Goal: Task Accomplishment & Management: Manage account settings

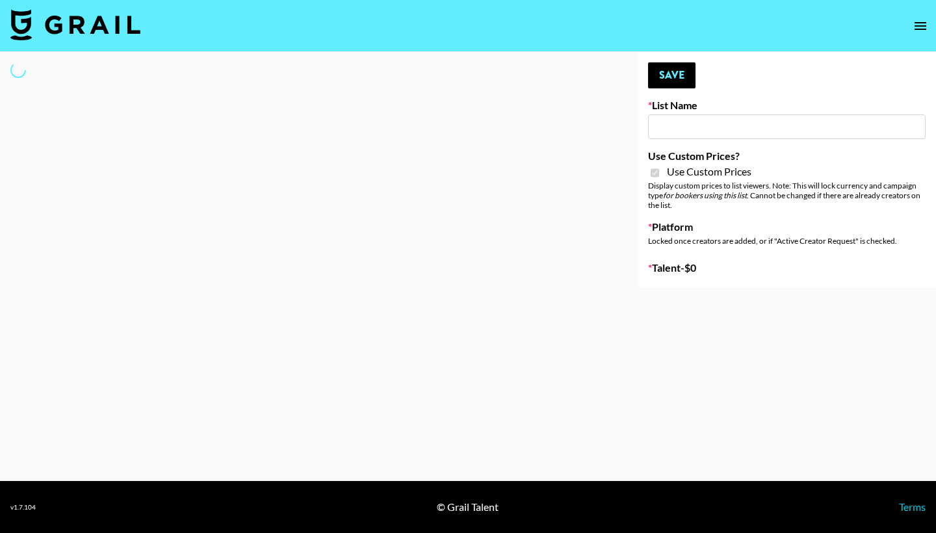
type input "Foreo Q4"
checkbox input "true"
select select "Song"
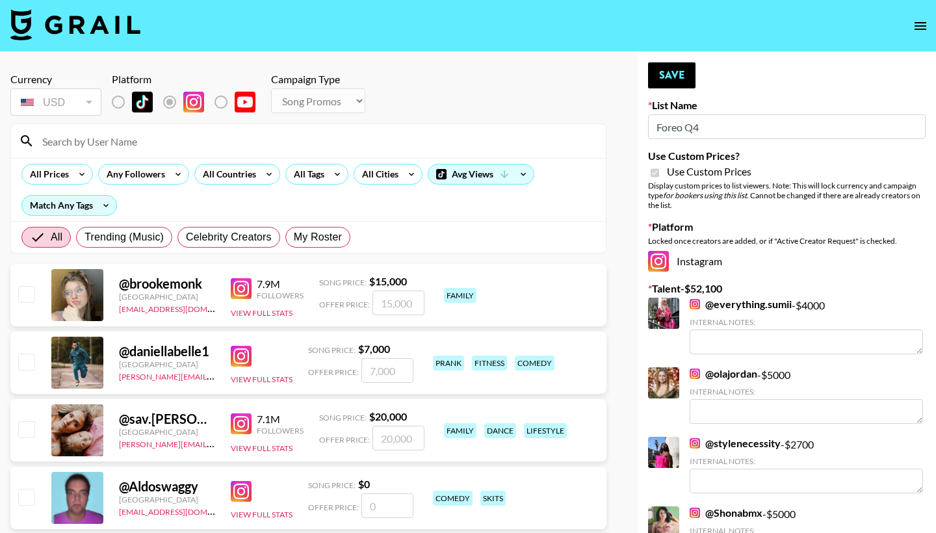
click at [198, 143] on input at bounding box center [316, 141] width 564 height 21
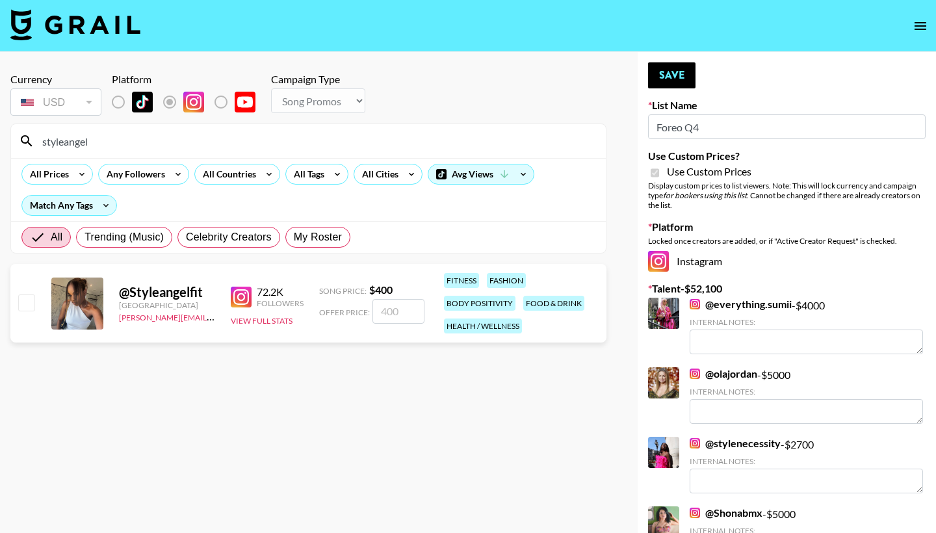
drag, startPoint x: 96, startPoint y: 140, endPoint x: 27, endPoint y: 139, distance: 68.9
click at [27, 139] on div "styleangel" at bounding box center [308, 141] width 595 height 34
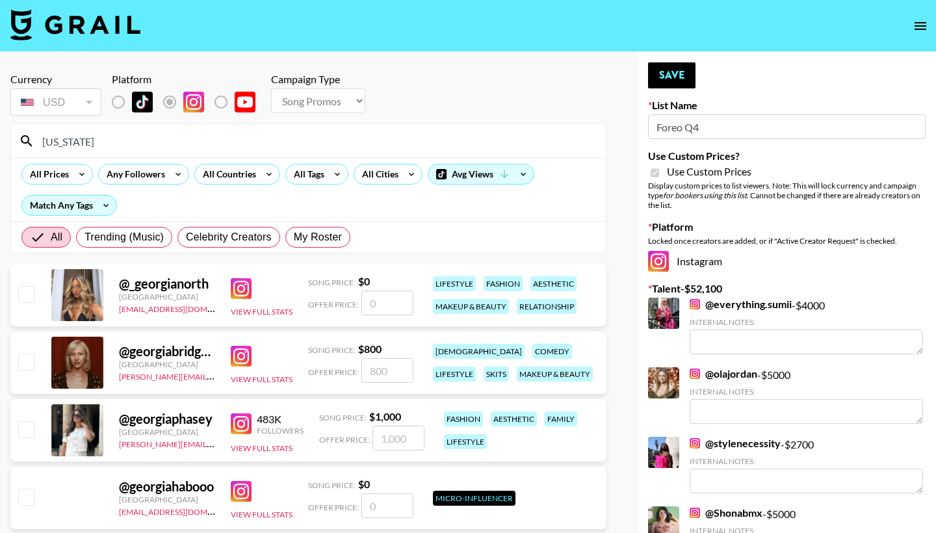
click at [122, 131] on section "Currency USD USD ​ Platform Campaign Type Choose Type... Song Promos Brand Prom…" at bounding box center [308, 332] width 596 height 540
click at [123, 140] on input "Georgia" at bounding box center [316, 141] width 564 height 21
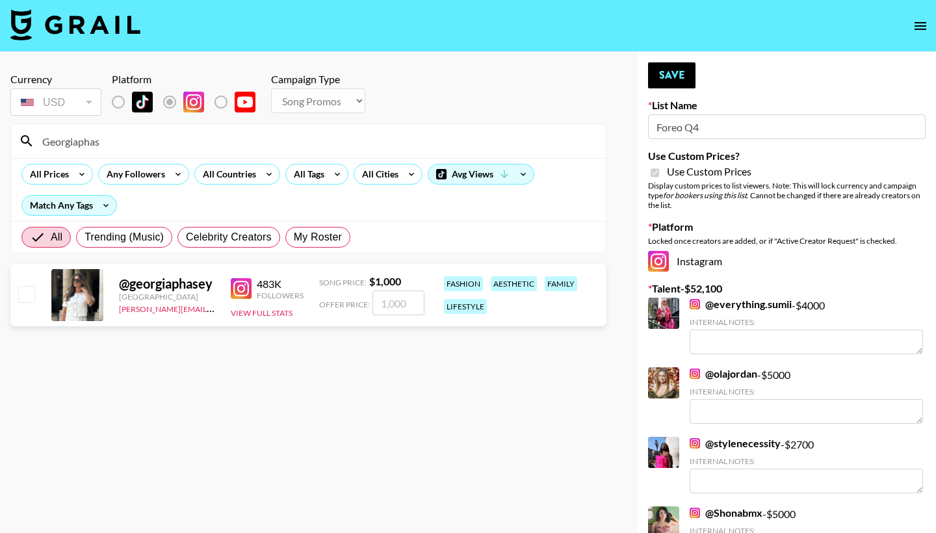
type input "Georgiaphas"
click at [28, 294] on input "checkbox" at bounding box center [26, 294] width 16 height 16
checkbox input "true"
type input "1000"
click at [384, 304] on input "1000" at bounding box center [398, 303] width 52 height 25
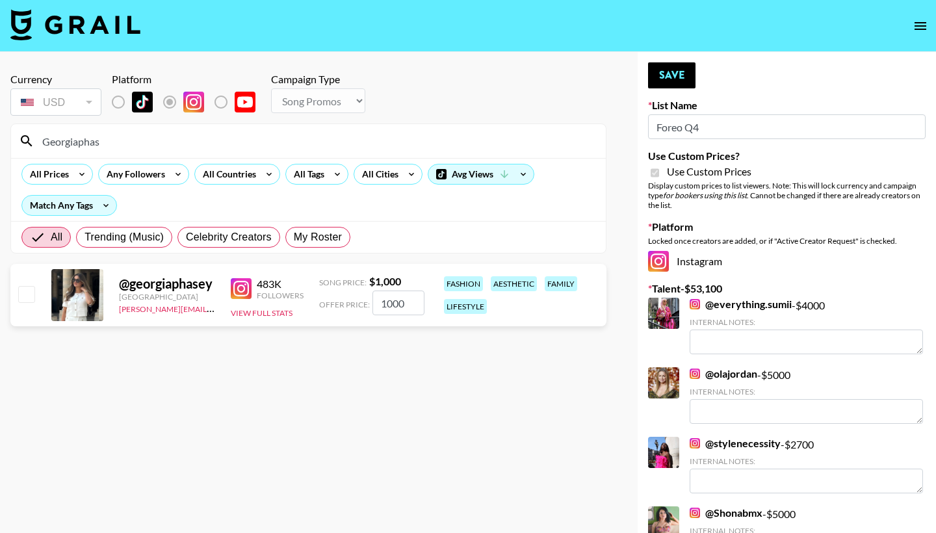
checkbox input "false"
checkbox input "true"
type input "3000"
click at [719, 306] on link "@ everything.sumii" at bounding box center [741, 304] width 102 height 13
click at [381, 303] on input "3000" at bounding box center [398, 303] width 52 height 25
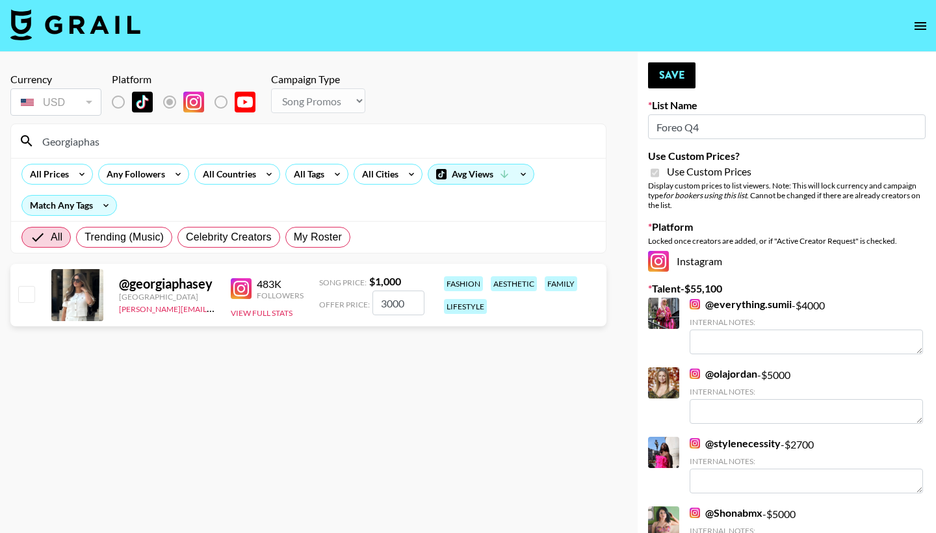
checkbox input "false"
checkbox input "true"
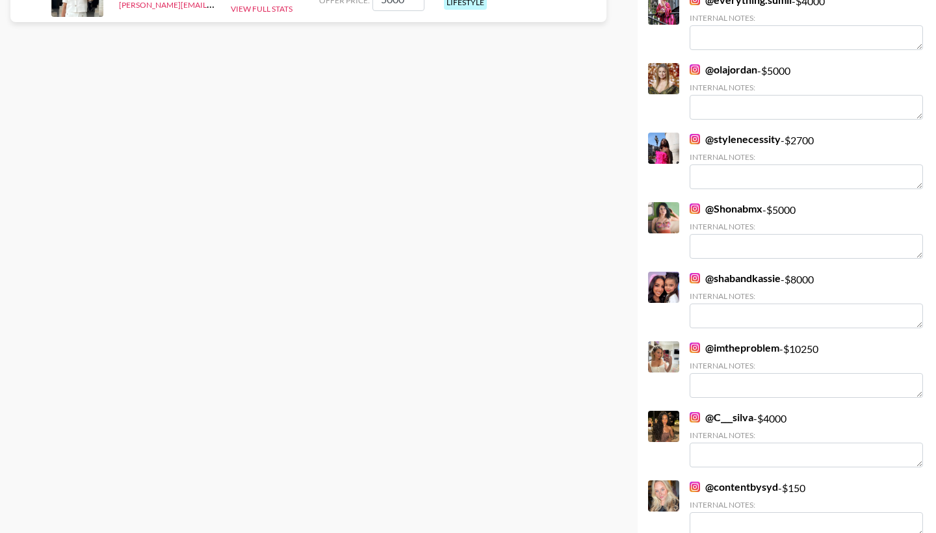
type input "5000"
click at [719, 348] on link "@ imtheproblem" at bounding box center [735, 347] width 90 height 13
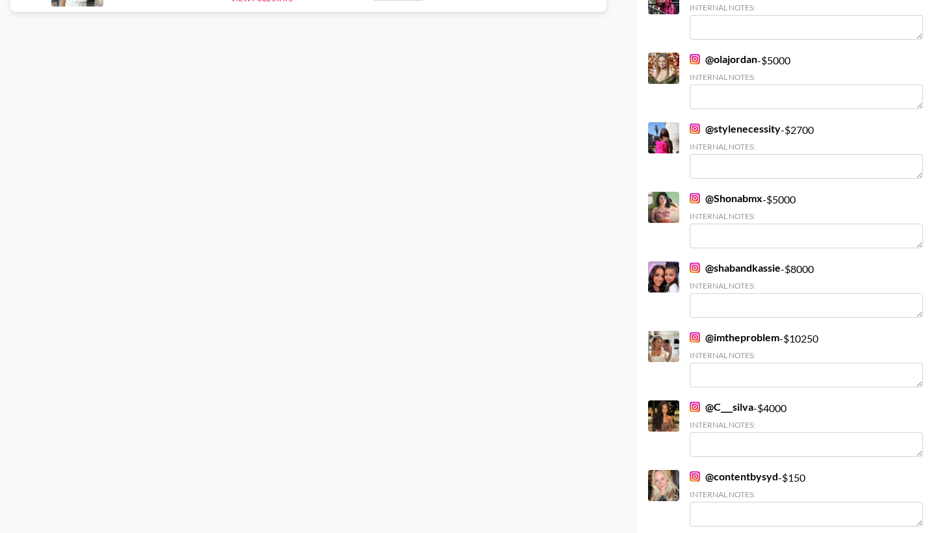
scroll to position [328, 0]
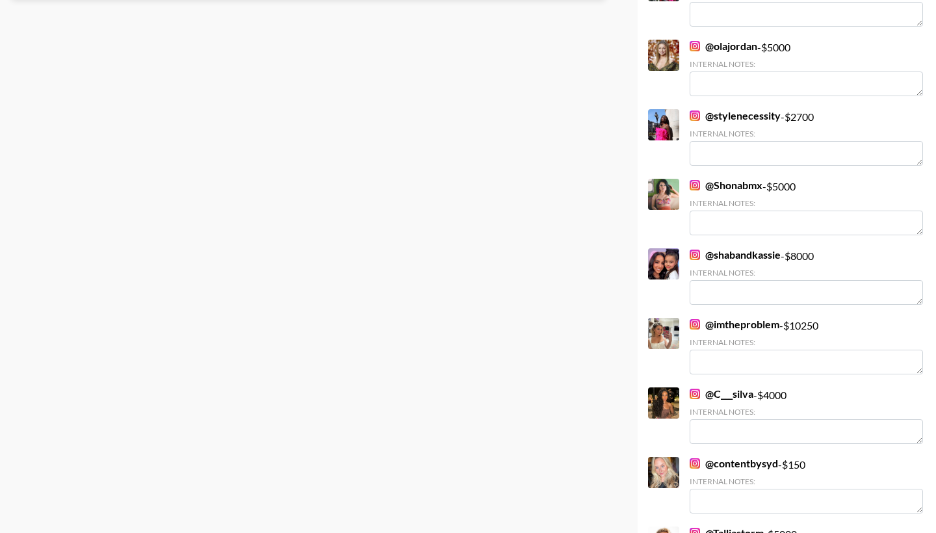
click at [674, 257] on div at bounding box center [663, 263] width 31 height 31
click at [714, 257] on link "@ shabandkassie" at bounding box center [735, 254] width 91 height 13
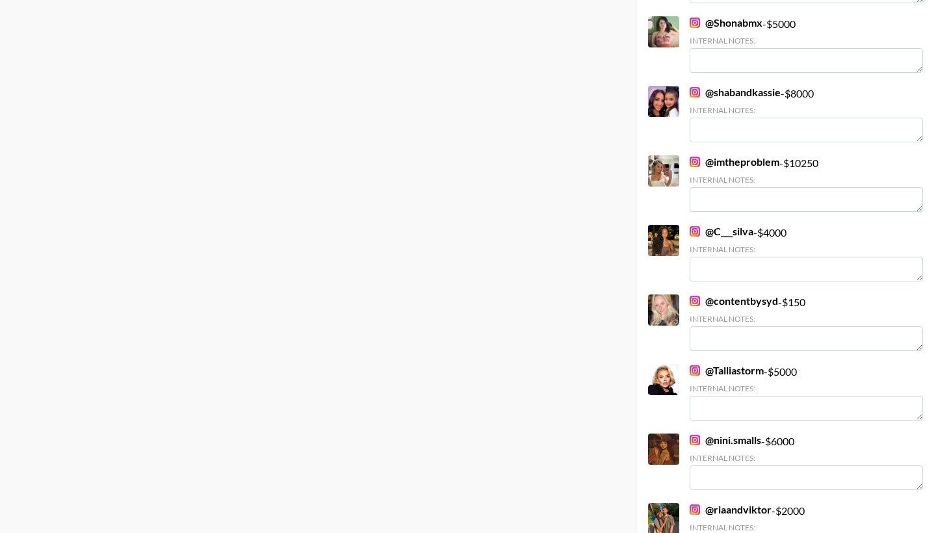
scroll to position [650, 0]
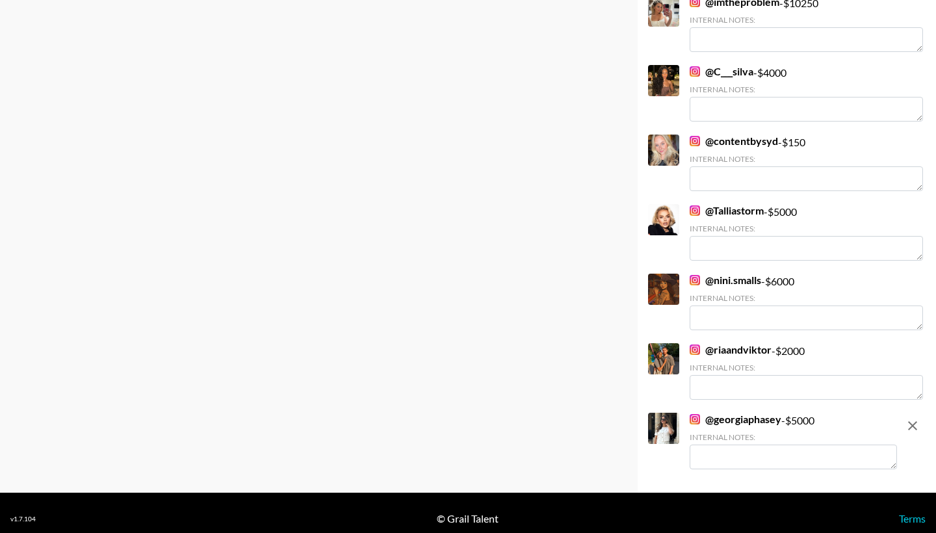
click at [718, 349] on link "@ riaandviktor" at bounding box center [731, 349] width 82 height 13
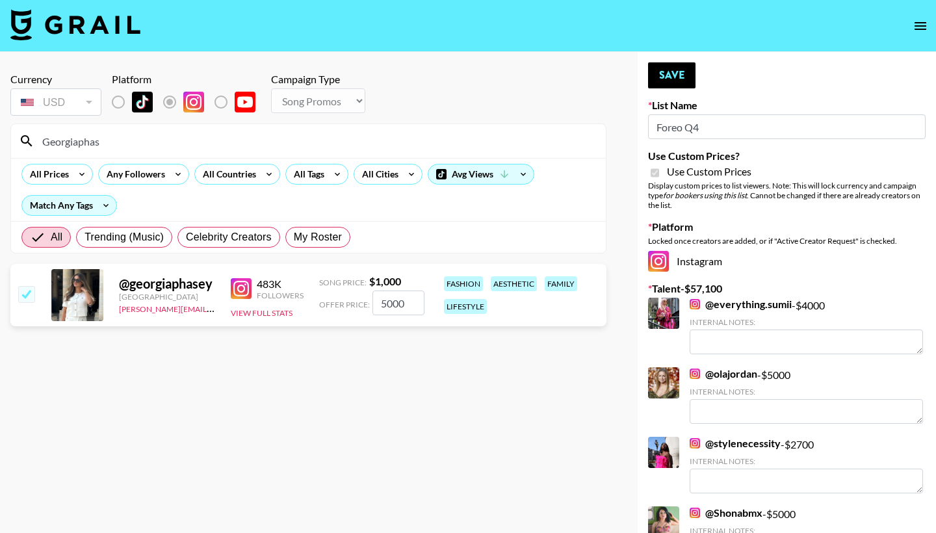
scroll to position [0, 0]
click at [681, 68] on button "Save" at bounding box center [671, 75] width 47 height 26
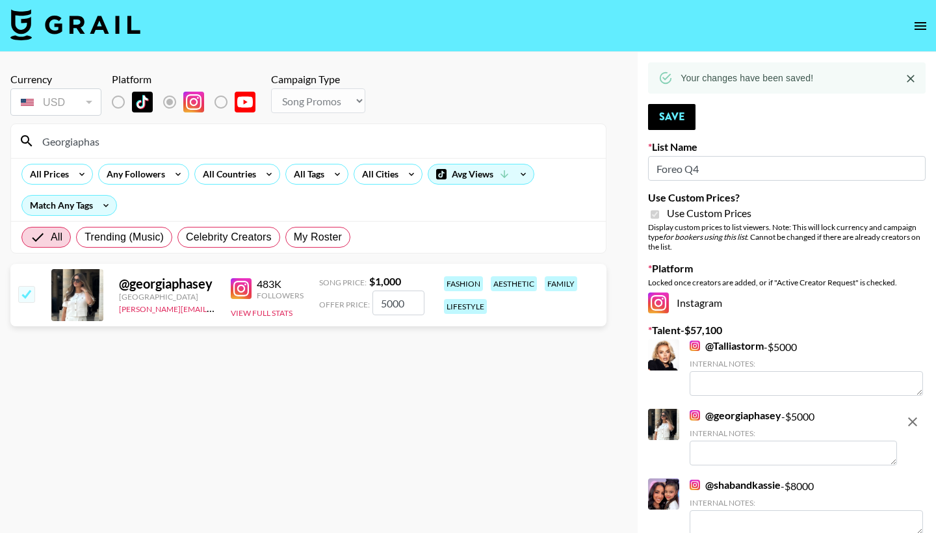
drag, startPoint x: 104, startPoint y: 144, endPoint x: 37, endPoint y: 133, distance: 67.8
click at [37, 137] on input "Georgiaphas" at bounding box center [316, 141] width 564 height 21
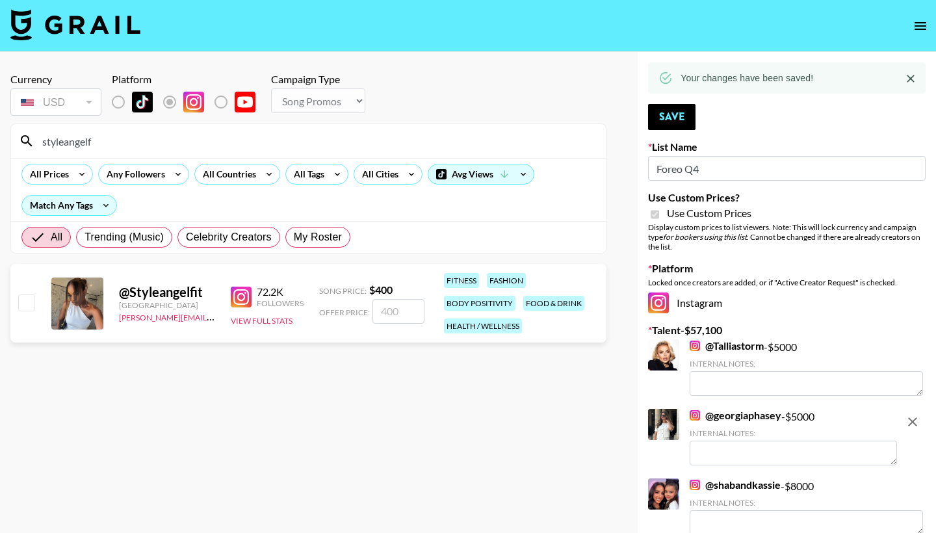
type input "styleangelf"
click at [29, 307] on input "checkbox" at bounding box center [26, 302] width 16 height 16
checkbox input "true"
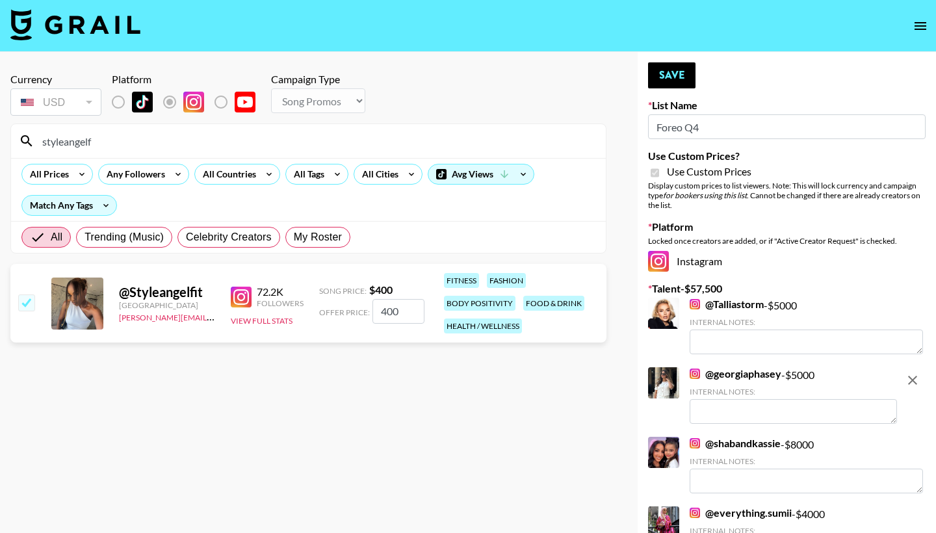
click at [385, 317] on input "400" at bounding box center [398, 311] width 52 height 25
click at [380, 313] on input "400" at bounding box center [398, 311] width 52 height 25
click at [387, 315] on input "2400" at bounding box center [398, 311] width 52 height 25
click at [671, 71] on button "Save" at bounding box center [671, 75] width 47 height 26
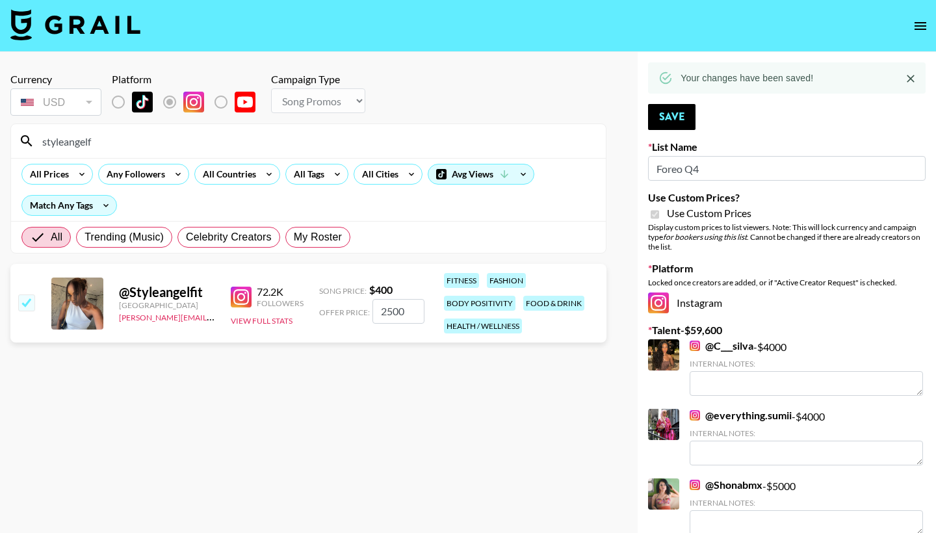
click at [388, 317] on input "2500" at bounding box center [398, 311] width 52 height 25
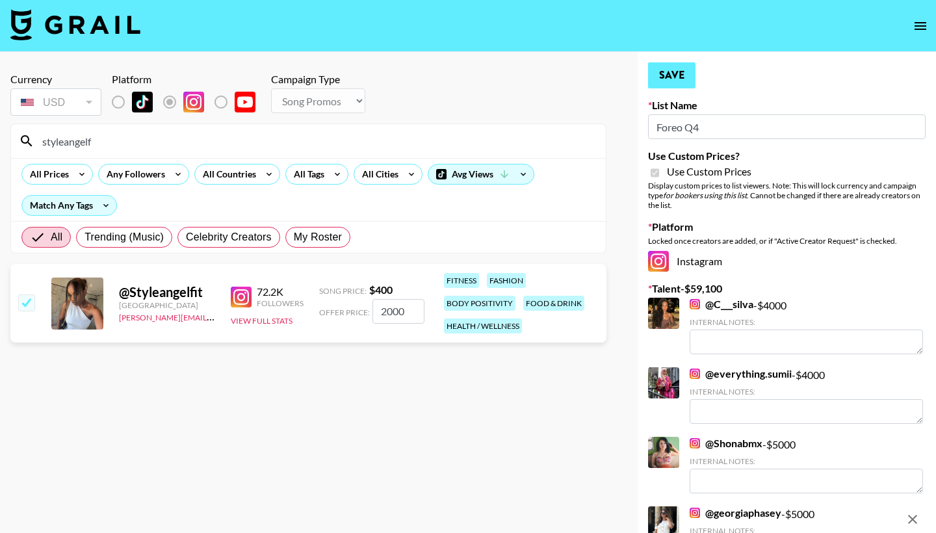
type input "2000"
click at [685, 73] on button "Save" at bounding box center [671, 75] width 47 height 26
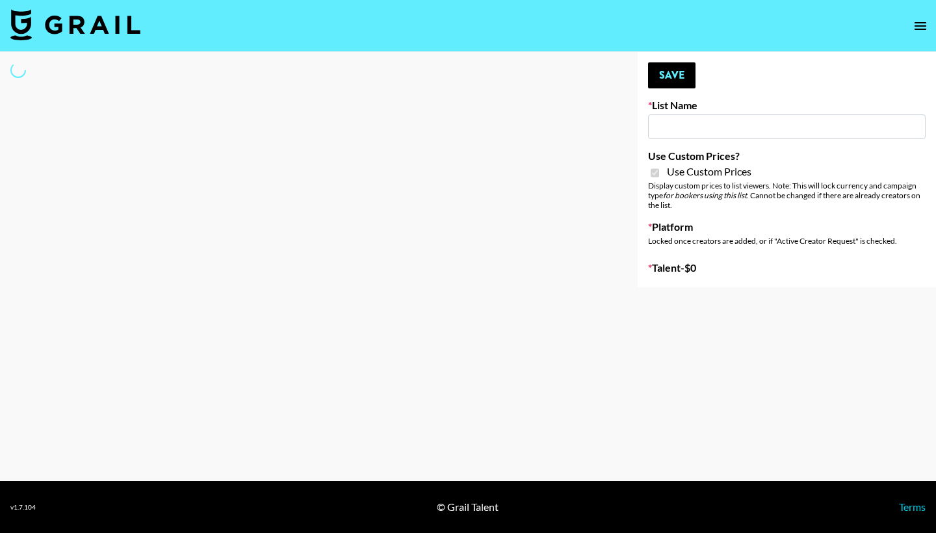
type input "FlexiSpot (Japanese Joinery Bed)"
checkbox input "true"
select select "Brand"
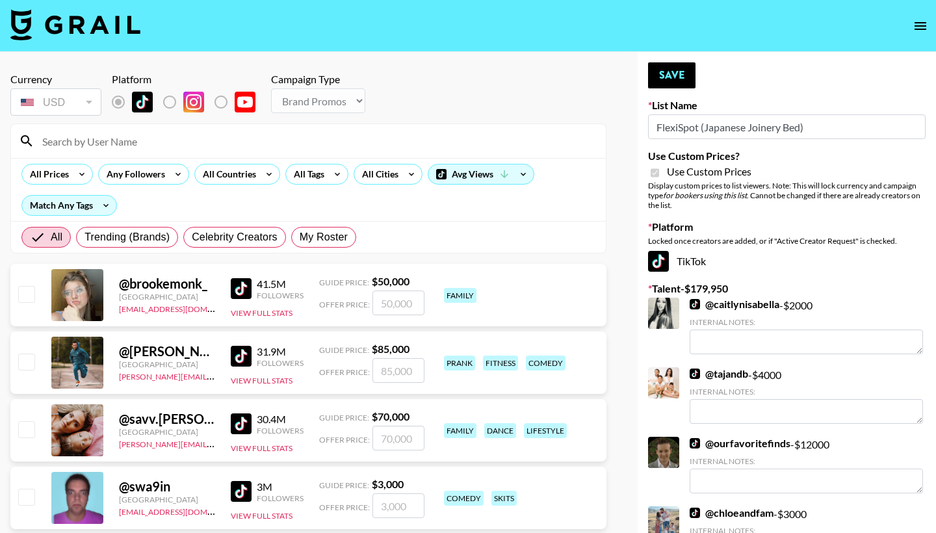
click at [372, 137] on input at bounding box center [316, 141] width 564 height 21
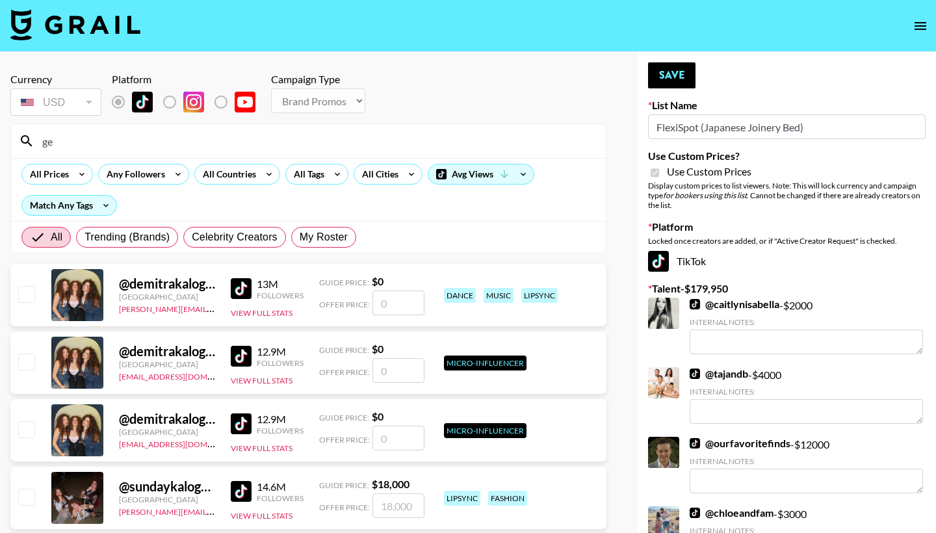
type input "g"
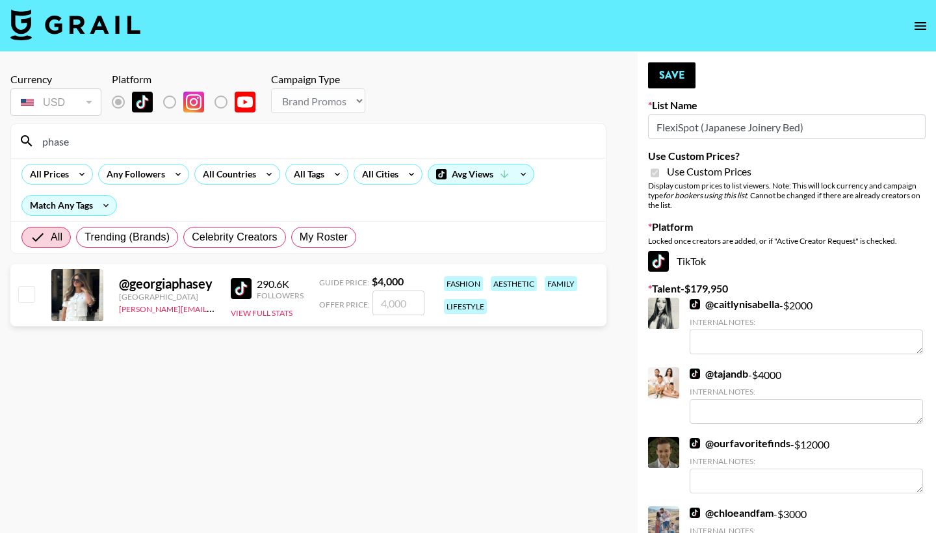
type input "phase"
click at [27, 290] on input "checkbox" at bounding box center [26, 294] width 16 height 16
checkbox input "true"
click at [388, 304] on input "4000" at bounding box center [398, 303] width 52 height 25
type input "4500"
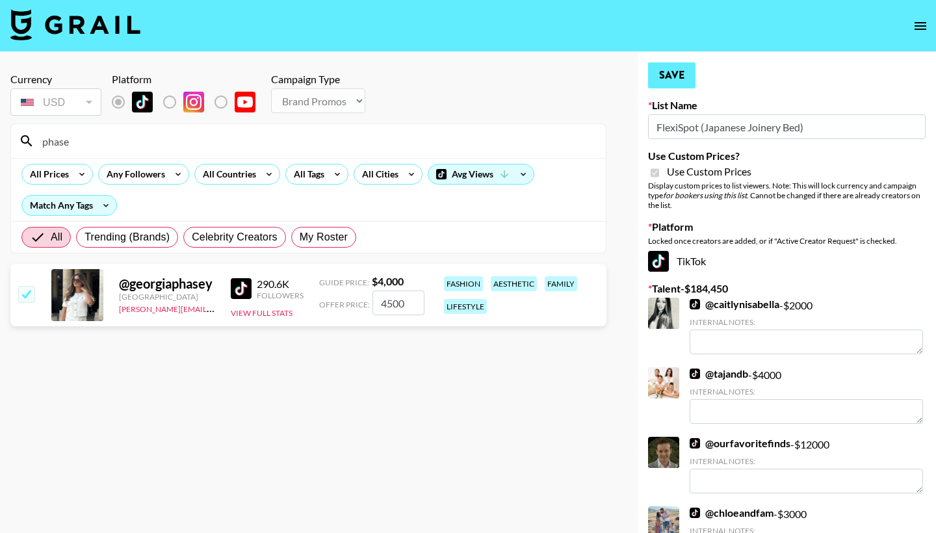
click at [675, 77] on button "Save" at bounding box center [671, 75] width 47 height 26
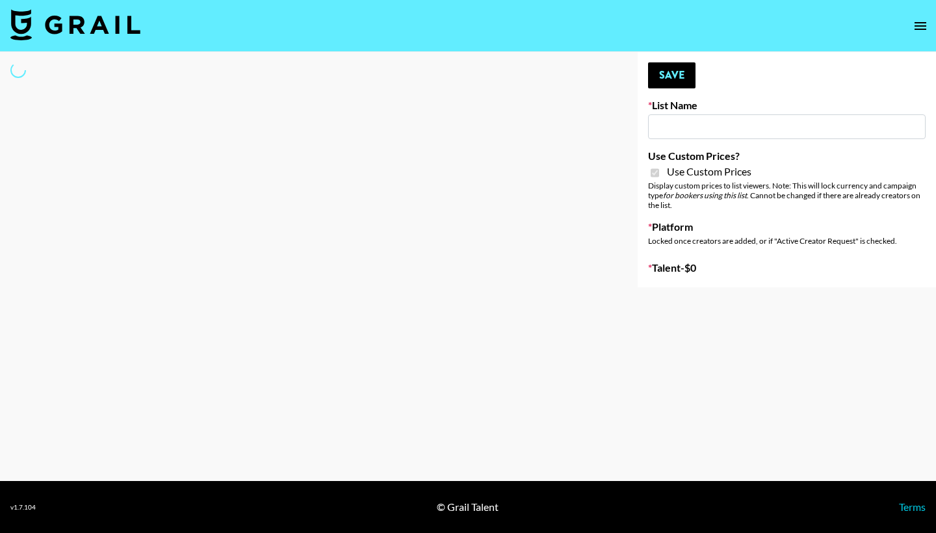
type input "FlexiSpot (Japanese Joinery Bed)"
checkbox input "true"
select select "Brand"
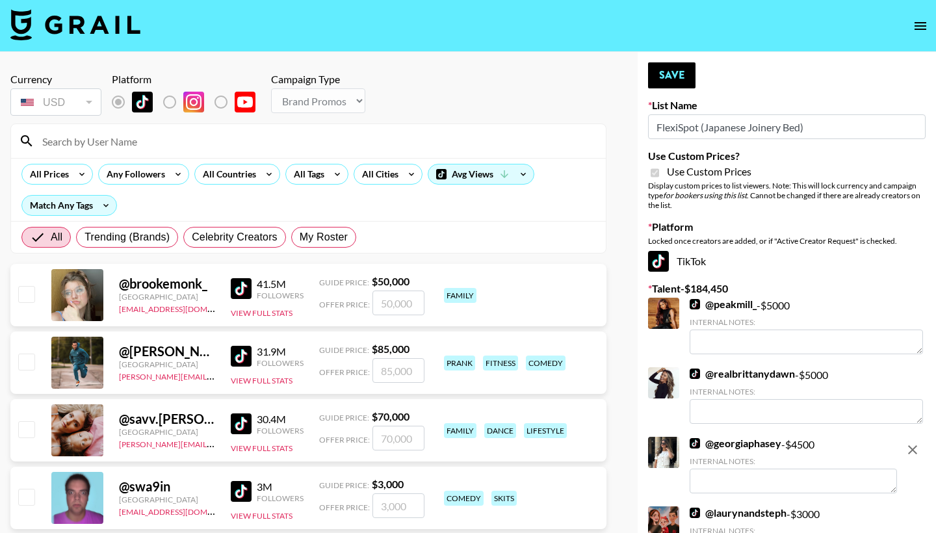
click at [174, 144] on input at bounding box center [316, 141] width 564 height 21
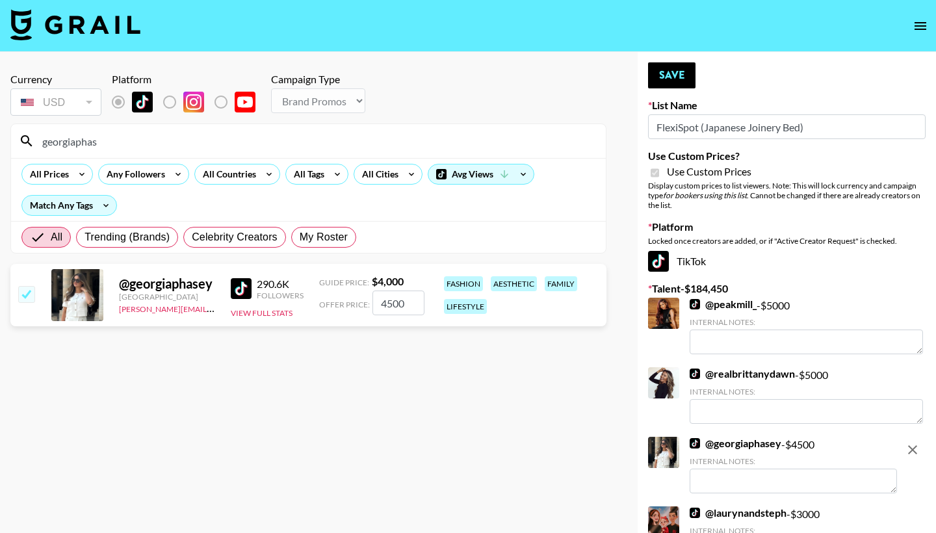
type input "georgiaphas"
click at [15, 296] on div "@ georgiaphasey United Kingdom avery.holt@grail-talent.com 290.6K Followers Vie…" at bounding box center [308, 295] width 596 height 62
click at [23, 297] on input "checkbox" at bounding box center [26, 294] width 16 height 16
checkbox input "false"
click at [689, 78] on button "Save" at bounding box center [671, 75] width 47 height 26
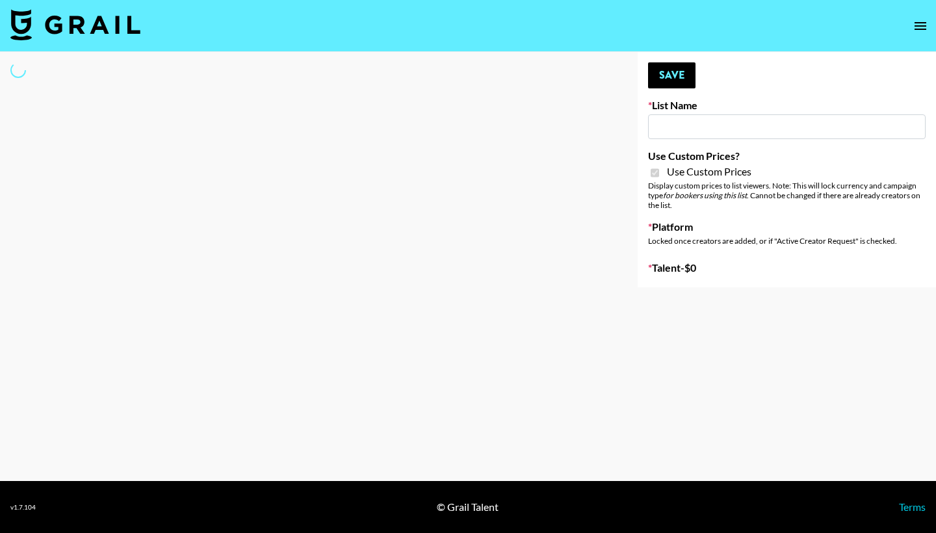
type input "Temu Q4"
checkbox input "true"
select select "Brand"
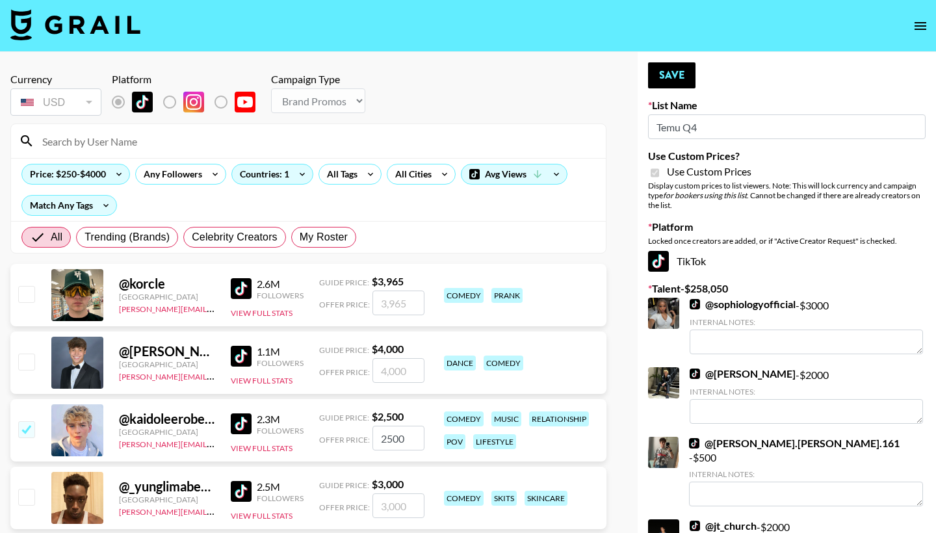
click at [192, 142] on input at bounding box center [316, 141] width 564 height 21
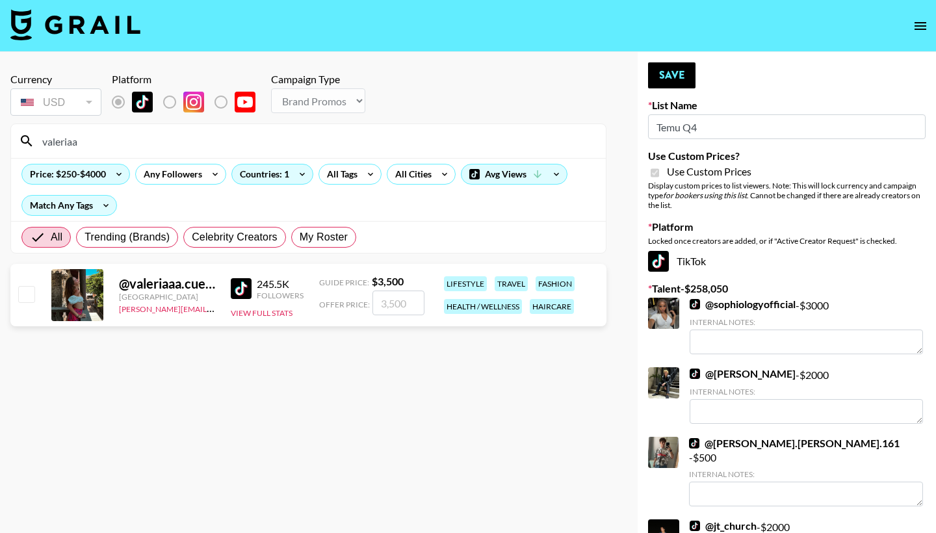
type input "Valeria"
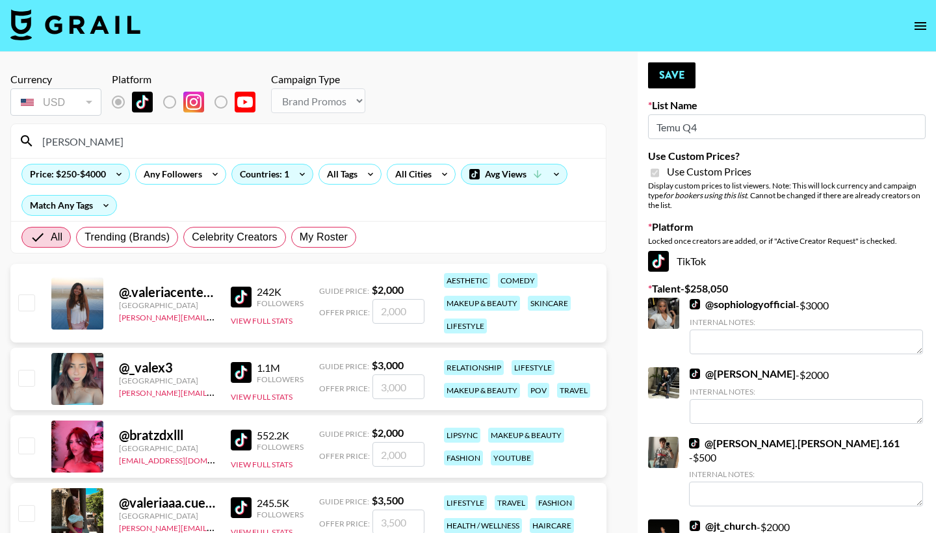
click at [31, 298] on input "checkbox" at bounding box center [26, 302] width 16 height 16
checkbox input "true"
type input "2000"
click at [29, 302] on input "checkbox" at bounding box center [26, 302] width 16 height 16
checkbox input "false"
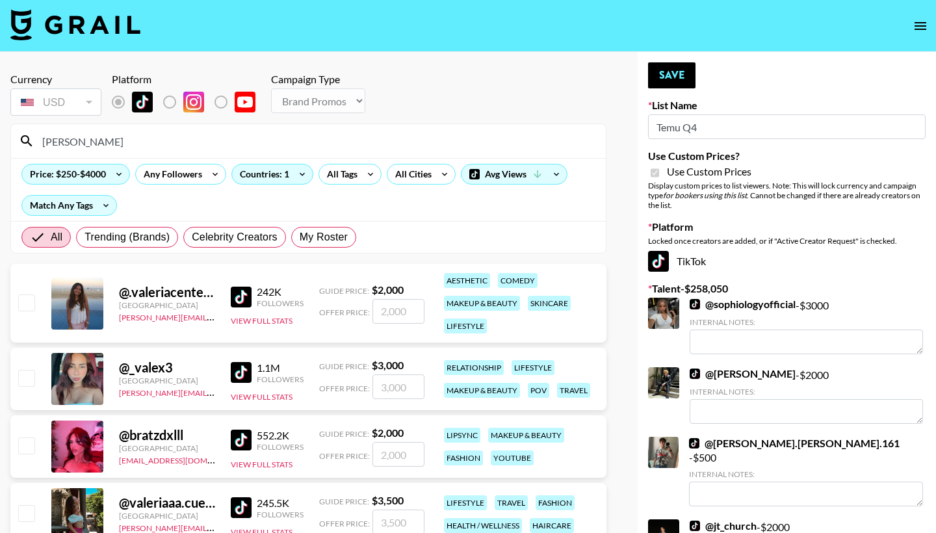
click at [123, 146] on input "[PERSON_NAME]" at bounding box center [316, 141] width 564 height 21
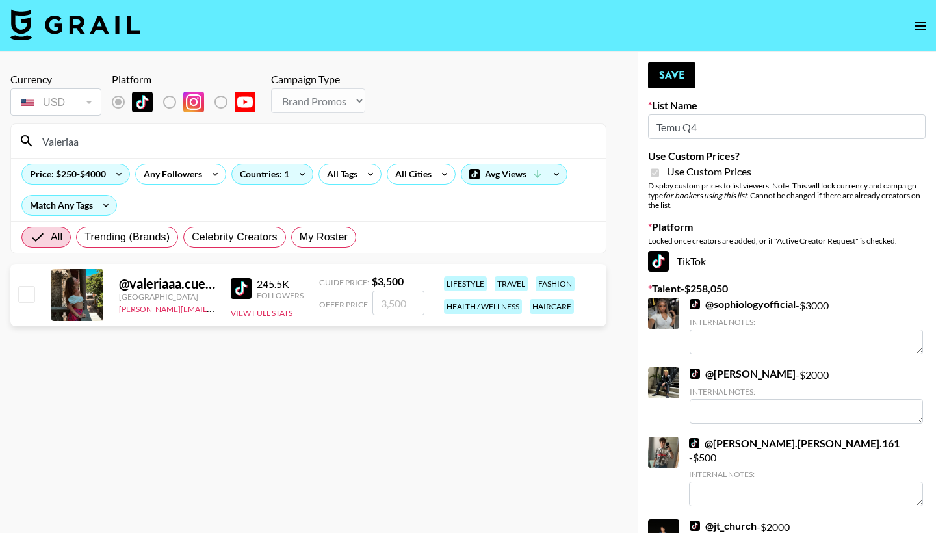
type input "Valeriaa"
click at [20, 296] on input "checkbox" at bounding box center [26, 294] width 16 height 16
checkbox input "true"
type input "3500"
click at [668, 73] on button "Save" at bounding box center [671, 75] width 47 height 26
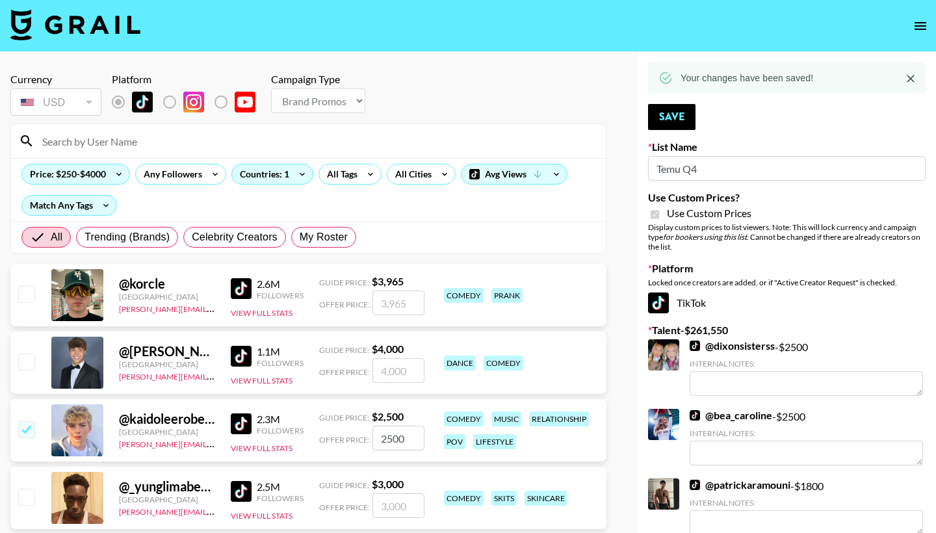
click at [131, 146] on input at bounding box center [316, 141] width 564 height 21
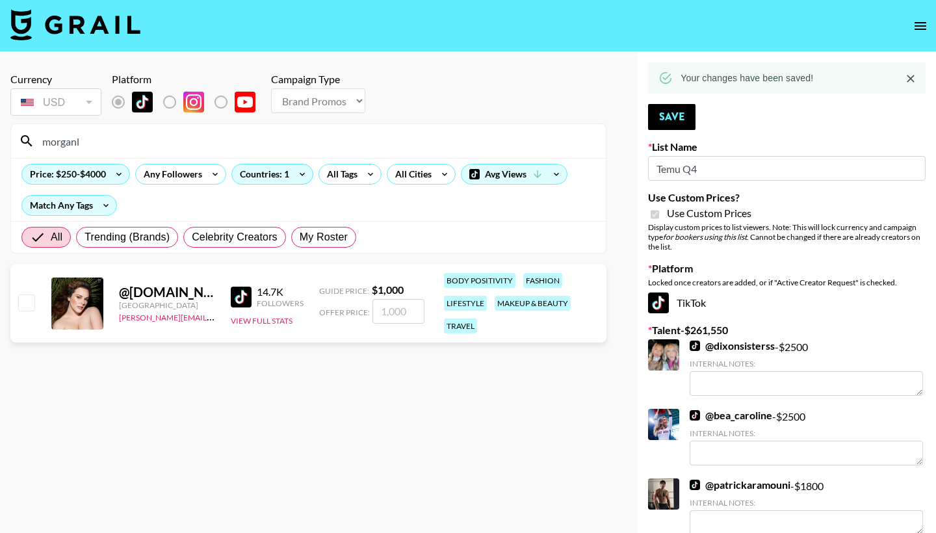
type input "Morgan"
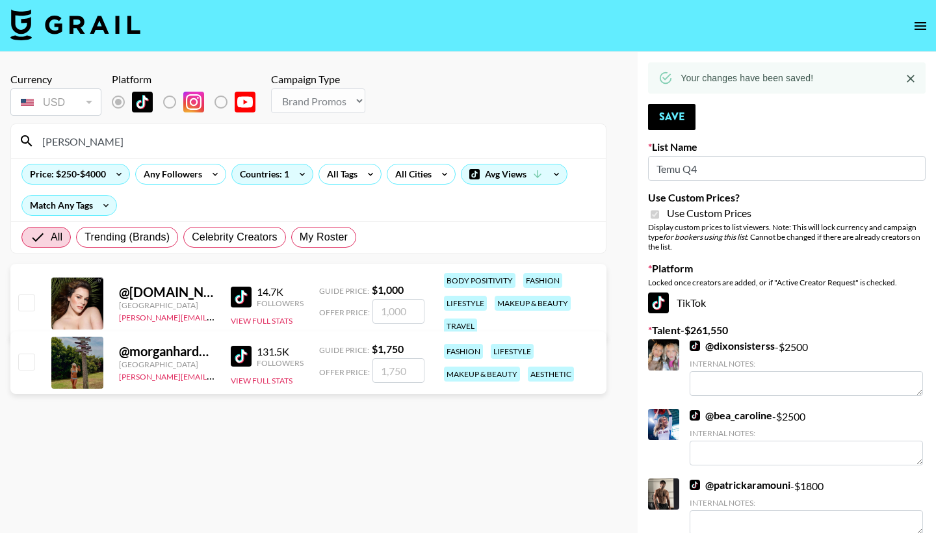
drag, startPoint x: 131, startPoint y: 146, endPoint x: 23, endPoint y: 302, distance: 190.2
click at [23, 302] on input "checkbox" at bounding box center [26, 302] width 16 height 16
checkbox input "true"
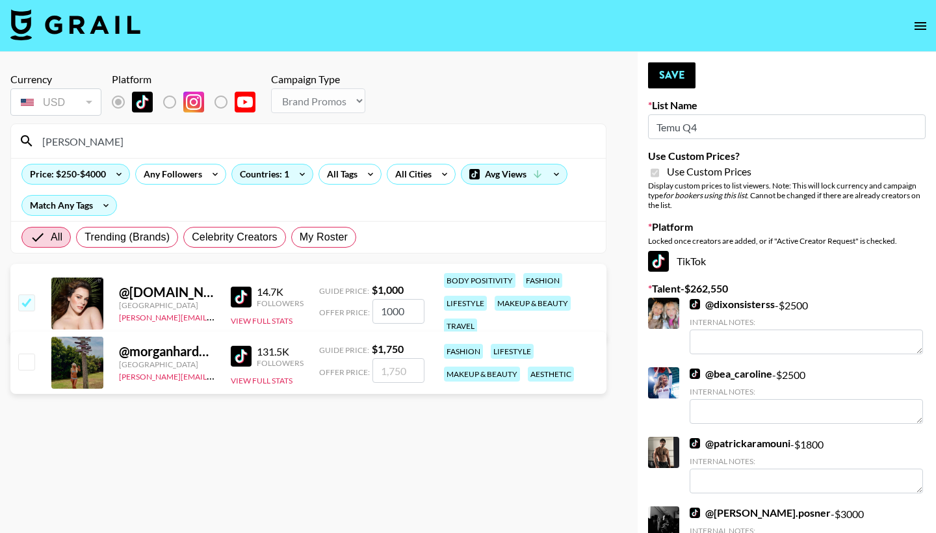
click at [387, 313] on input "1000" at bounding box center [398, 311] width 52 height 25
type input "1250"
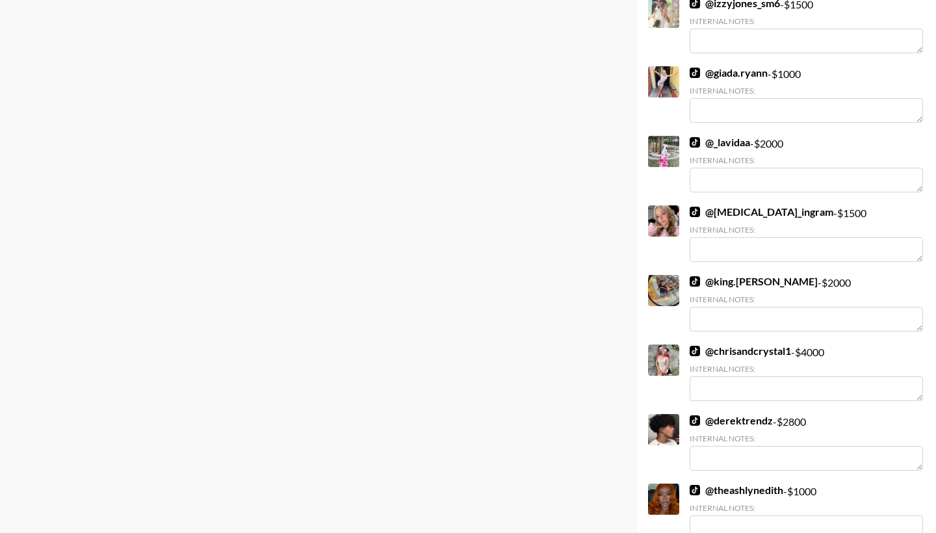
scroll to position [1156, 0]
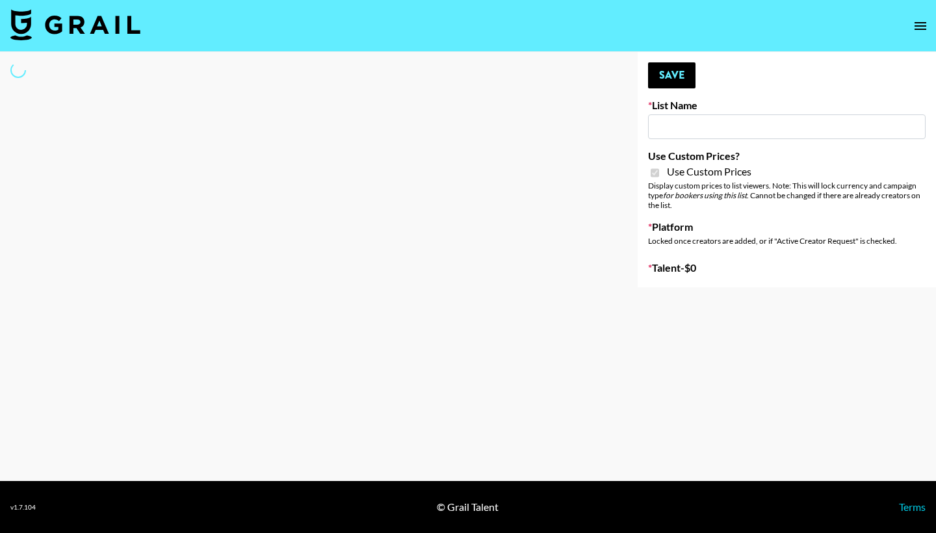
type input "Nourish"
checkbox input "true"
select select "Brand"
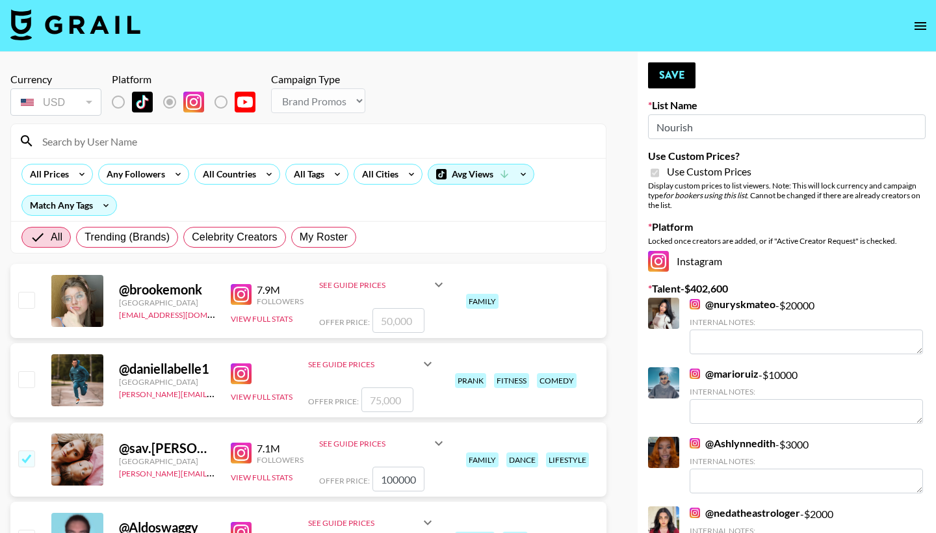
click at [340, 146] on input at bounding box center [316, 141] width 564 height 21
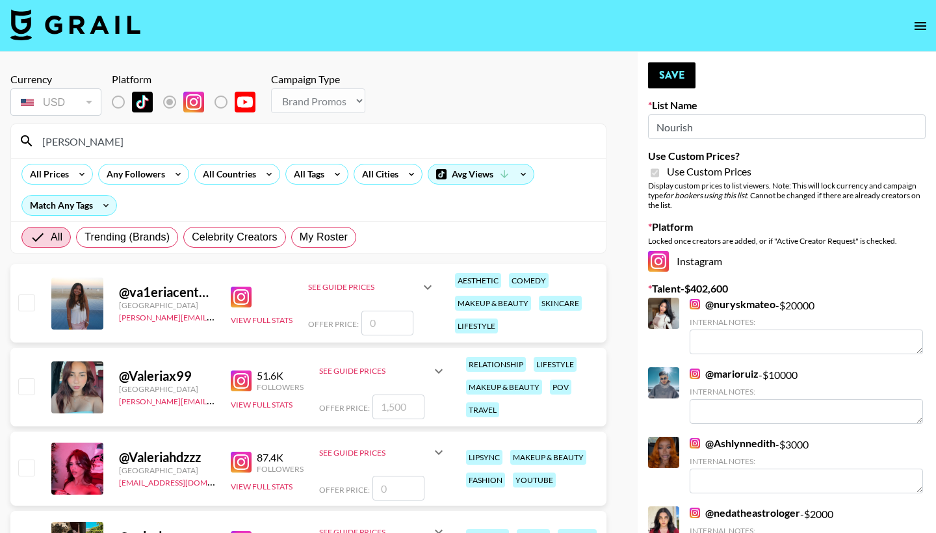
click at [108, 143] on input "[PERSON_NAME]" at bounding box center [316, 141] width 564 height 21
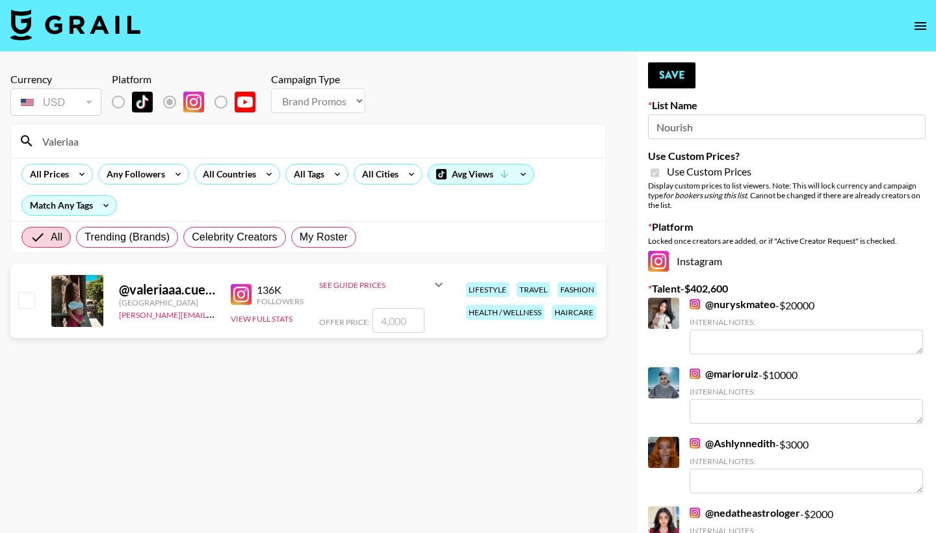
type input "Valeriaa"
click at [30, 300] on input "checkbox" at bounding box center [26, 300] width 16 height 16
checkbox input "true"
type input "4000"
click at [382, 325] on input "4000" at bounding box center [398, 320] width 52 height 25
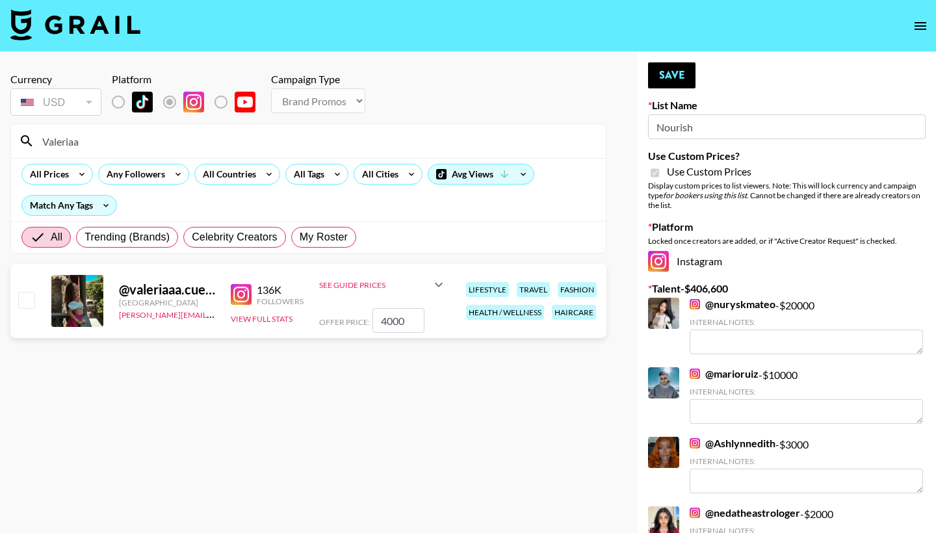
checkbox input "false"
checkbox input "true"
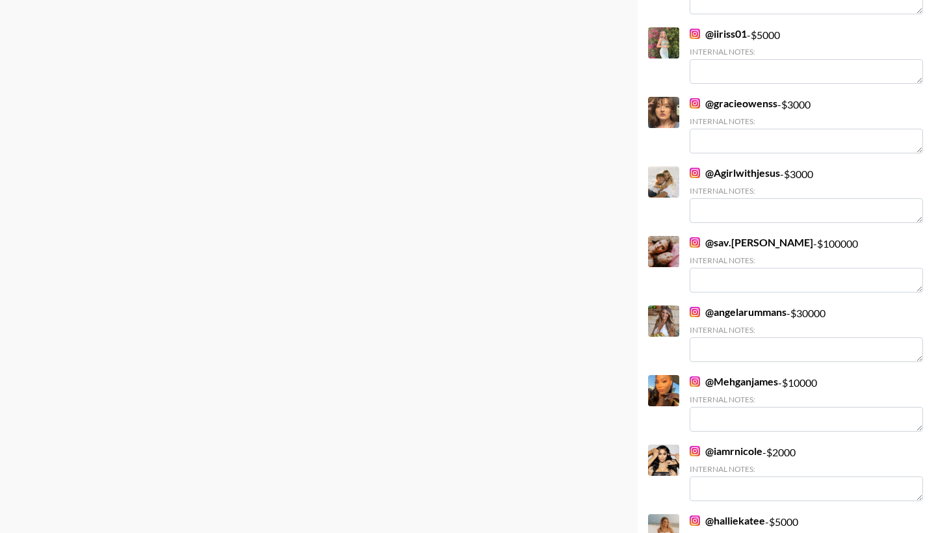
scroll to position [2280, 0]
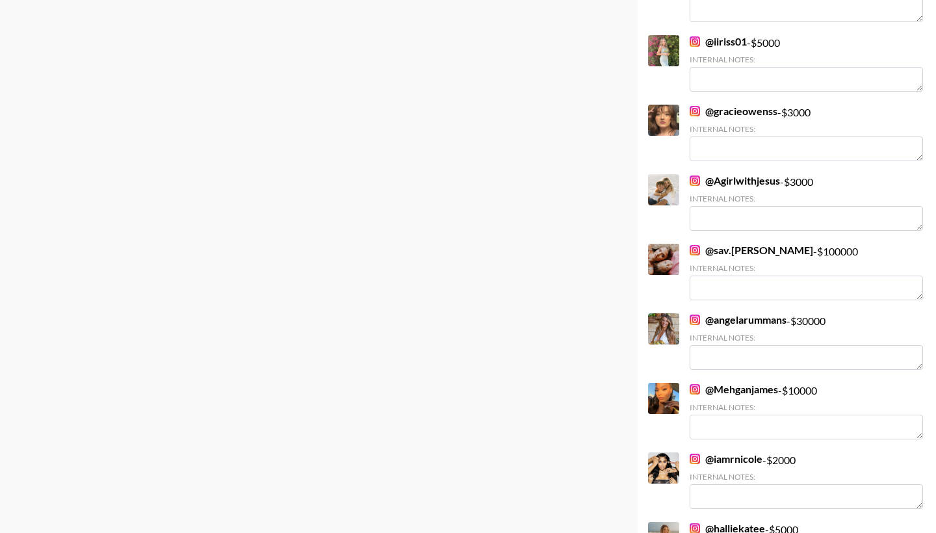
type input "5000"
click at [709, 40] on link "@ iiriss01" at bounding box center [718, 41] width 57 height 13
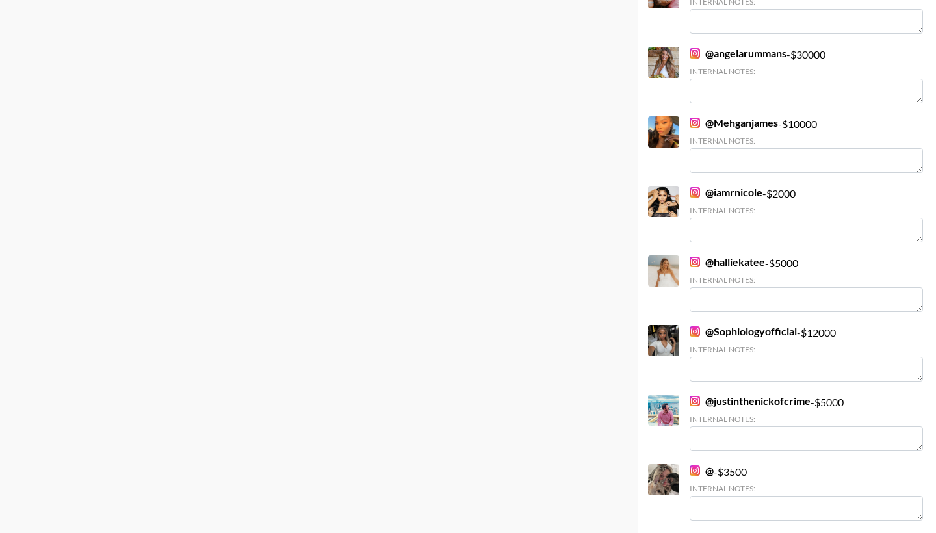
scroll to position [2552, 0]
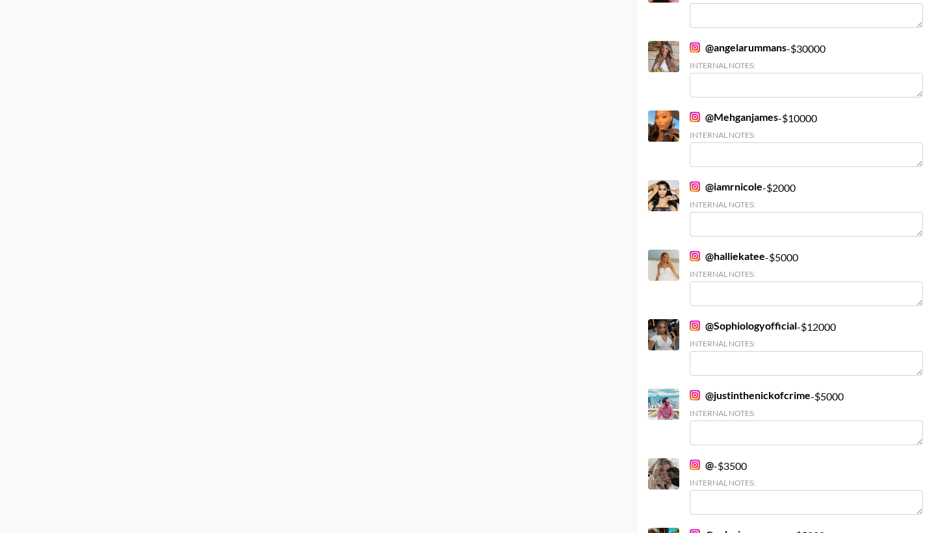
click at [718, 254] on link "@ halliekatee" at bounding box center [727, 256] width 75 height 13
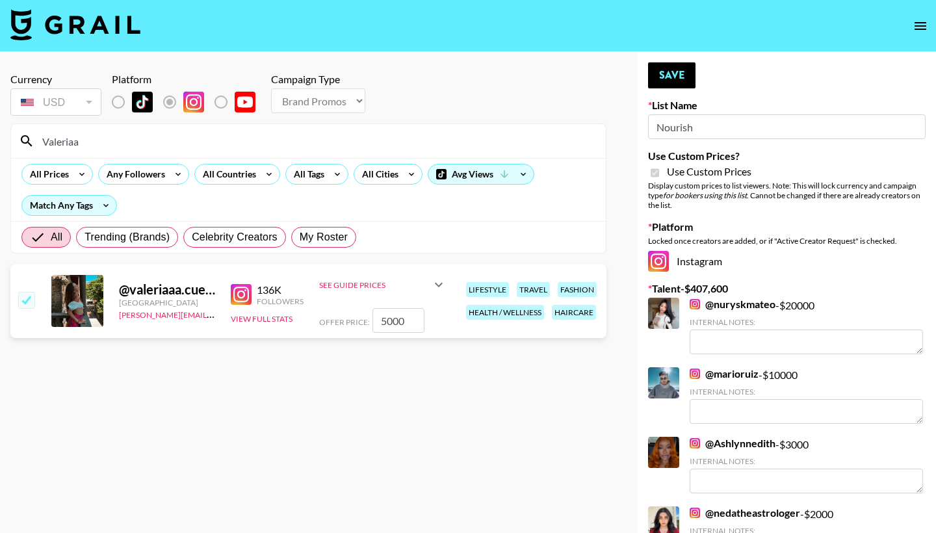
scroll to position [0, 0]
click at [389, 321] on input "5000" at bounding box center [398, 320] width 52 height 25
click at [653, 72] on button "Save" at bounding box center [671, 75] width 47 height 26
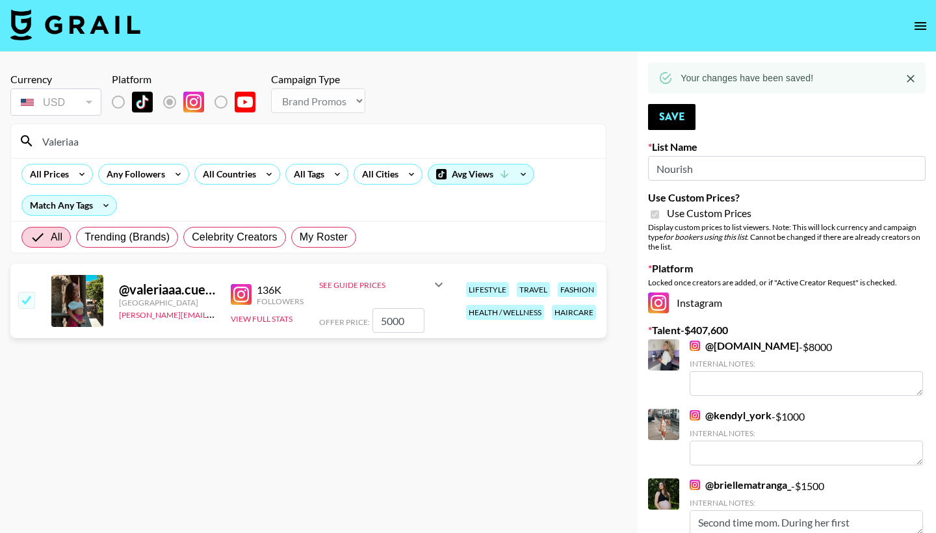
drag, startPoint x: 88, startPoint y: 146, endPoint x: 35, endPoint y: 142, distance: 53.4
click at [35, 142] on input "Valeriaa" at bounding box center [316, 141] width 564 height 21
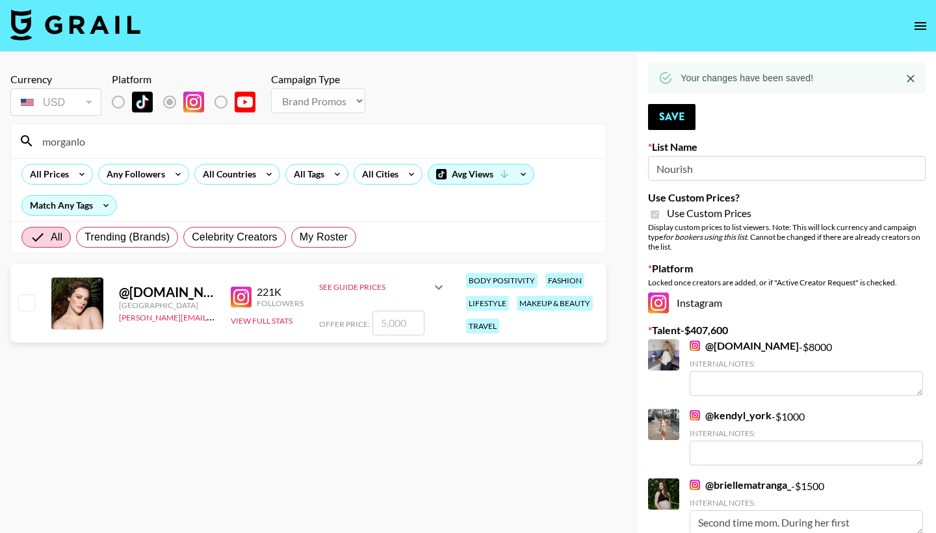
type input "morganlo"
click at [23, 305] on input "checkbox" at bounding box center [26, 302] width 16 height 16
checkbox input "true"
type input "5000"
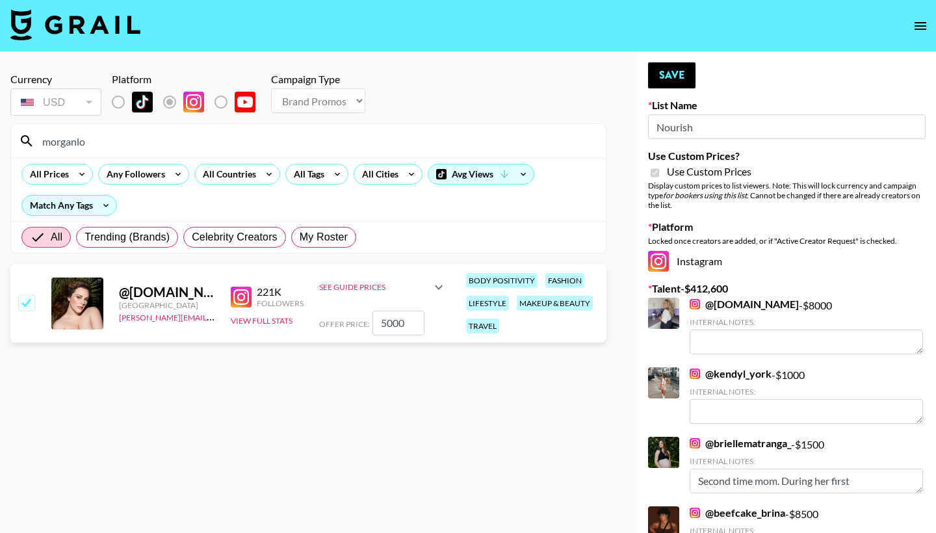
click at [382, 324] on input "5000" at bounding box center [398, 323] width 52 height 25
checkbox input "false"
checkbox input "true"
type input "6000"
click at [666, 77] on button "Save" at bounding box center [671, 75] width 47 height 26
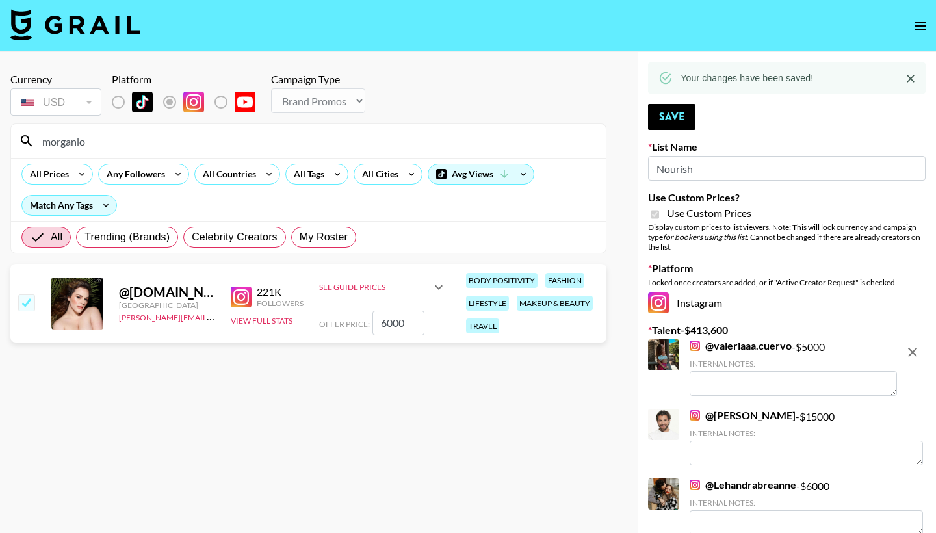
click at [736, 490] on link "@ Lehandrabreanne" at bounding box center [743, 484] width 107 height 13
click at [442, 285] on icon at bounding box center [439, 288] width 16 height 16
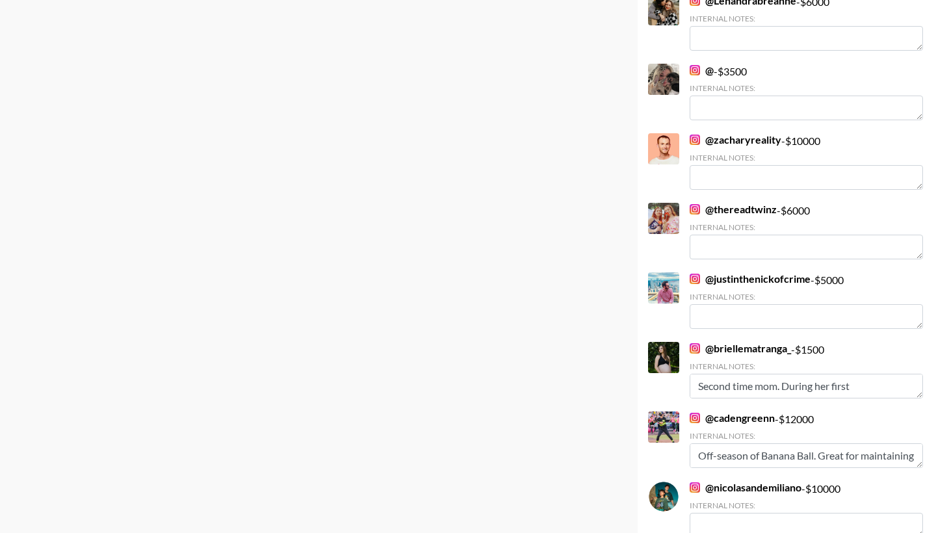
scroll to position [557, 0]
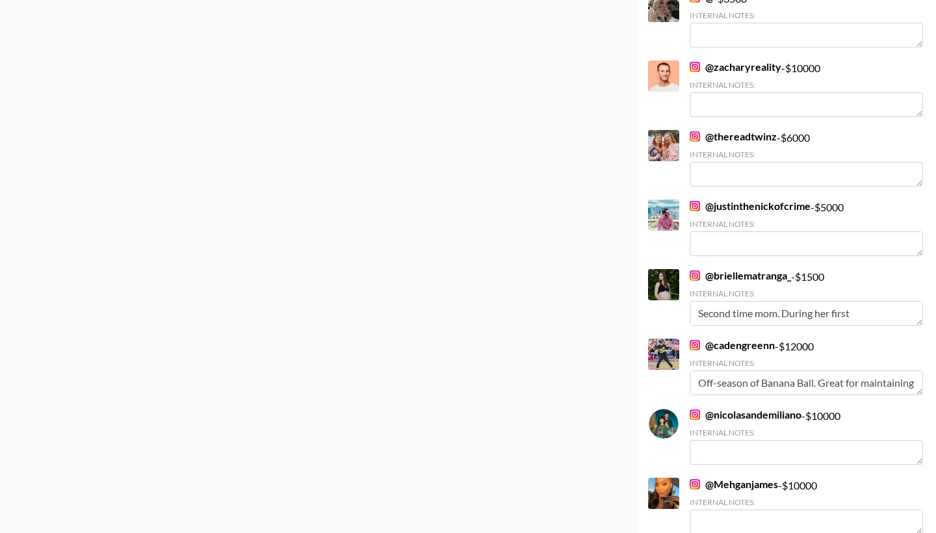
click at [712, 343] on link "@ cadengreenn" at bounding box center [732, 345] width 85 height 13
